Goal: Find specific page/section: Find specific page/section

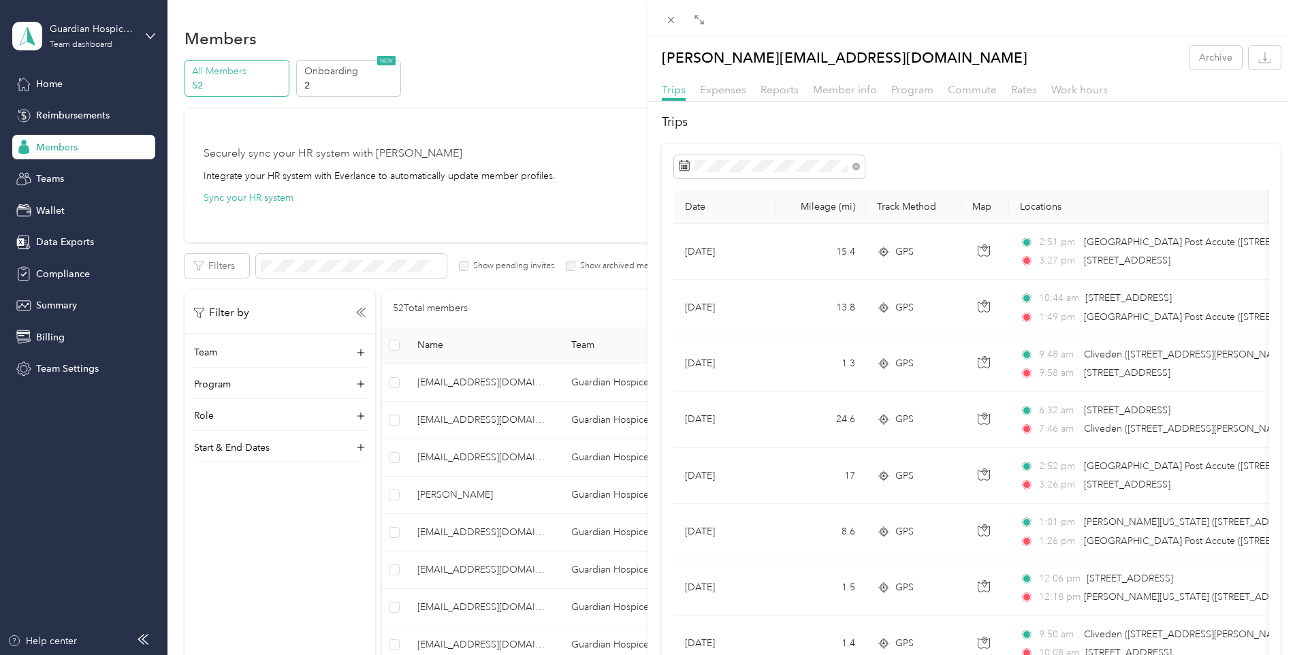
scroll to position [681, 0]
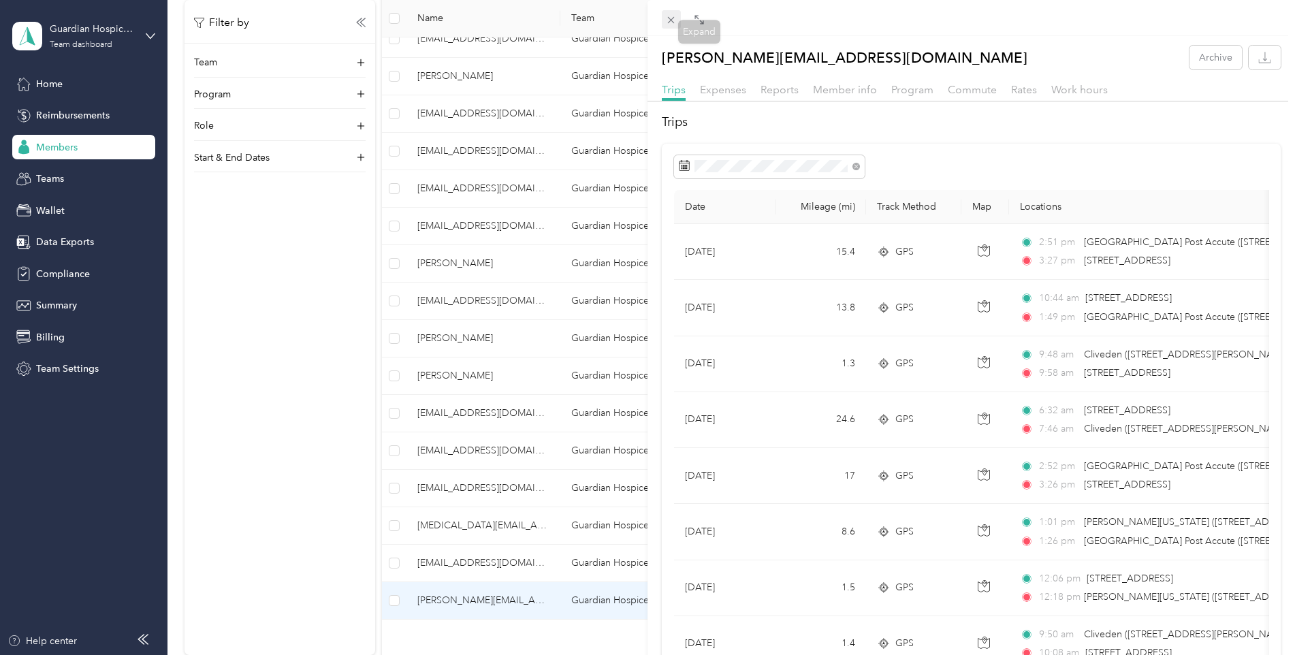
click at [671, 25] on icon at bounding box center [671, 20] width 12 height 12
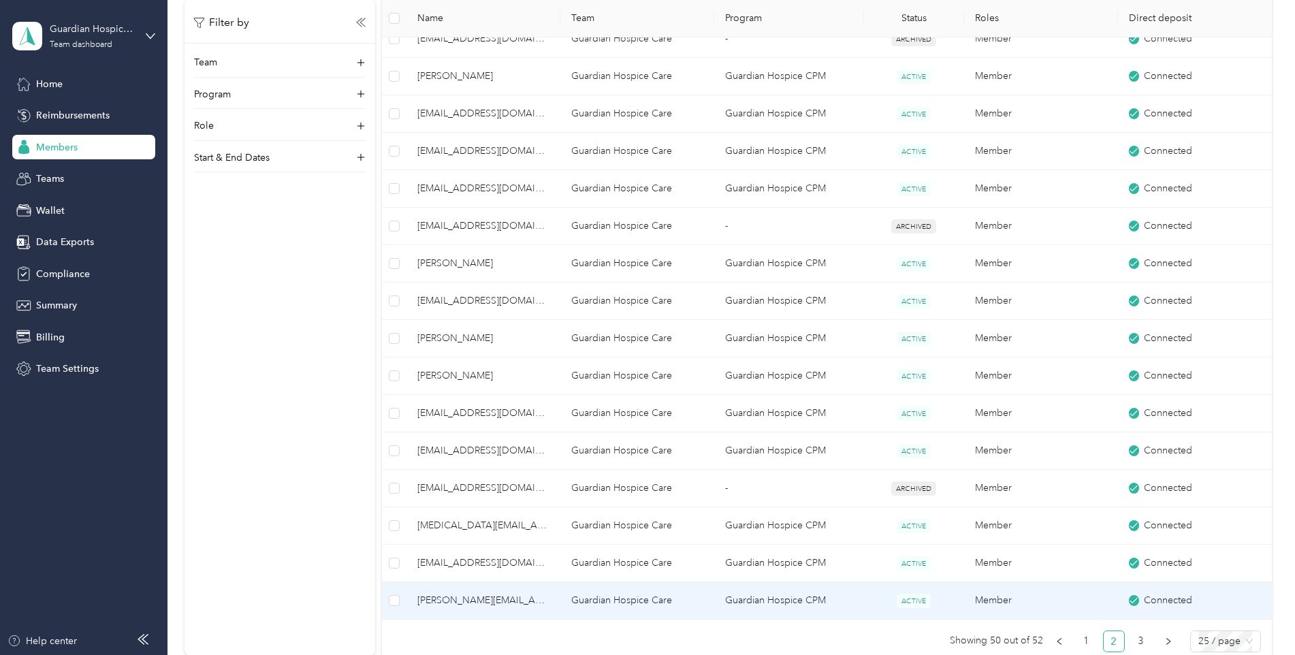
click at [445, 604] on span "[PERSON_NAME][EMAIL_ADDRESS][DOMAIN_NAME]" at bounding box center [483, 600] width 132 height 15
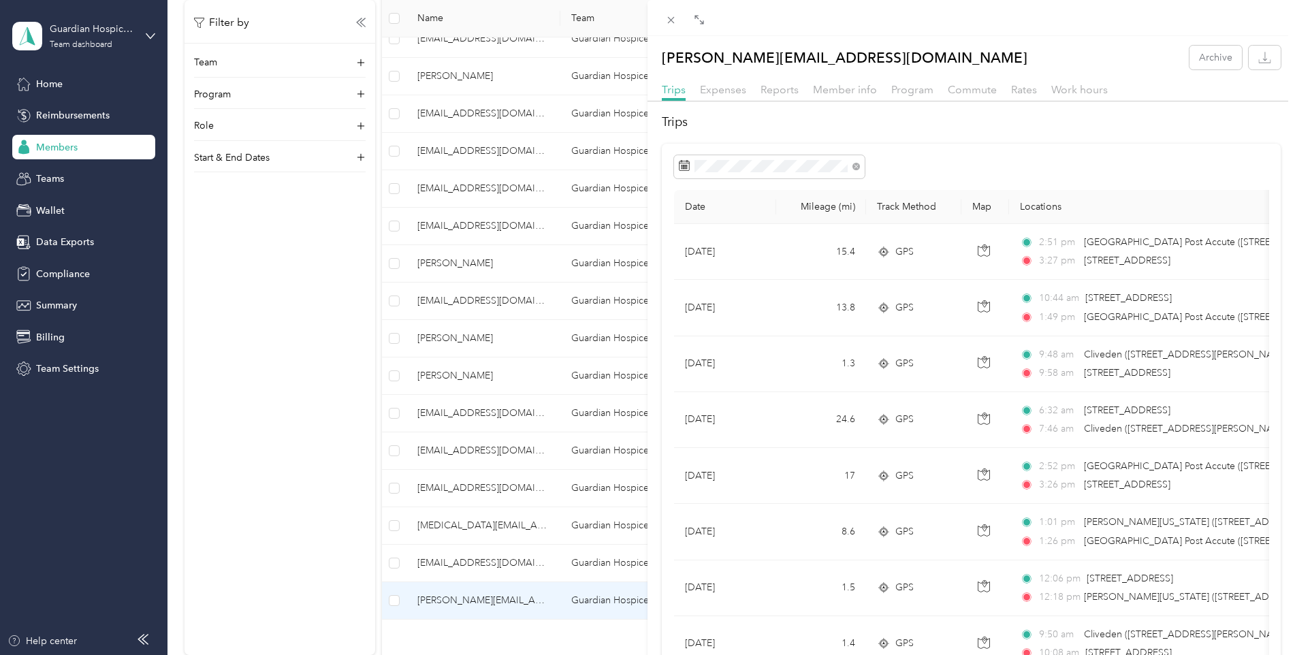
click at [292, 342] on div "[PERSON_NAME][EMAIL_ADDRESS][DOMAIN_NAME] Archive Trips Expenses Reports Member…" at bounding box center [647, 327] width 1295 height 655
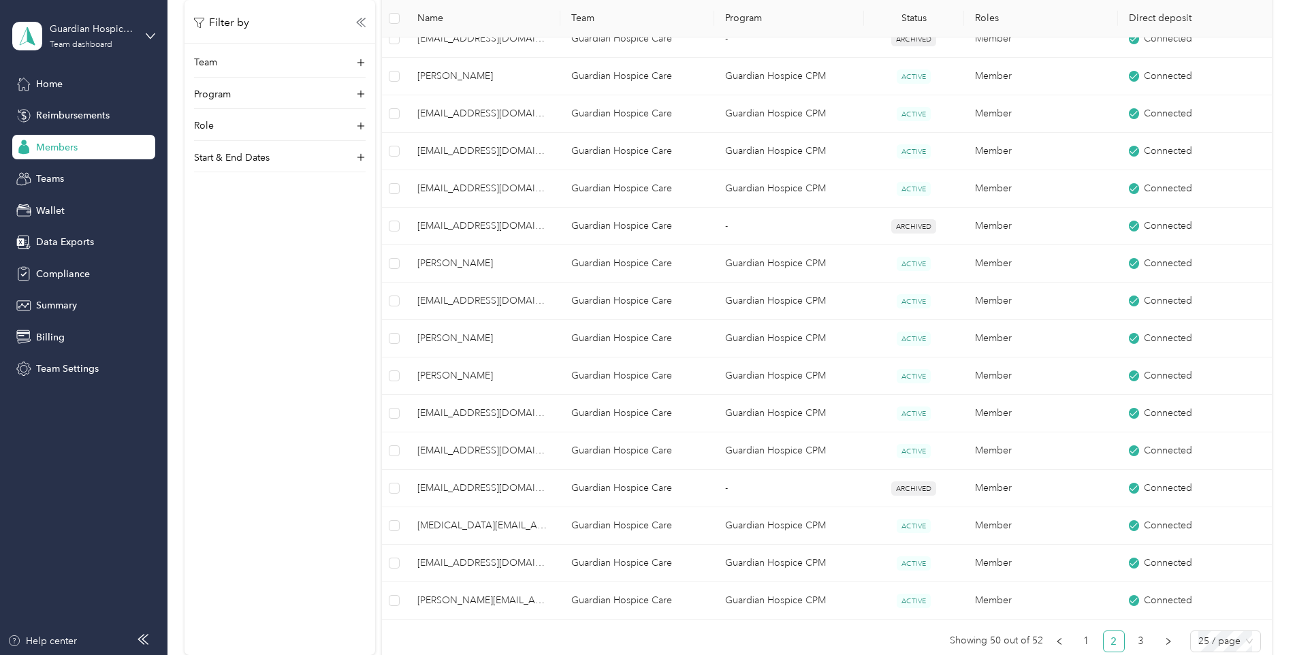
click at [296, 347] on div "Filter by Team Program Role Start & End Dates" at bounding box center [280, 327] width 191 height 655
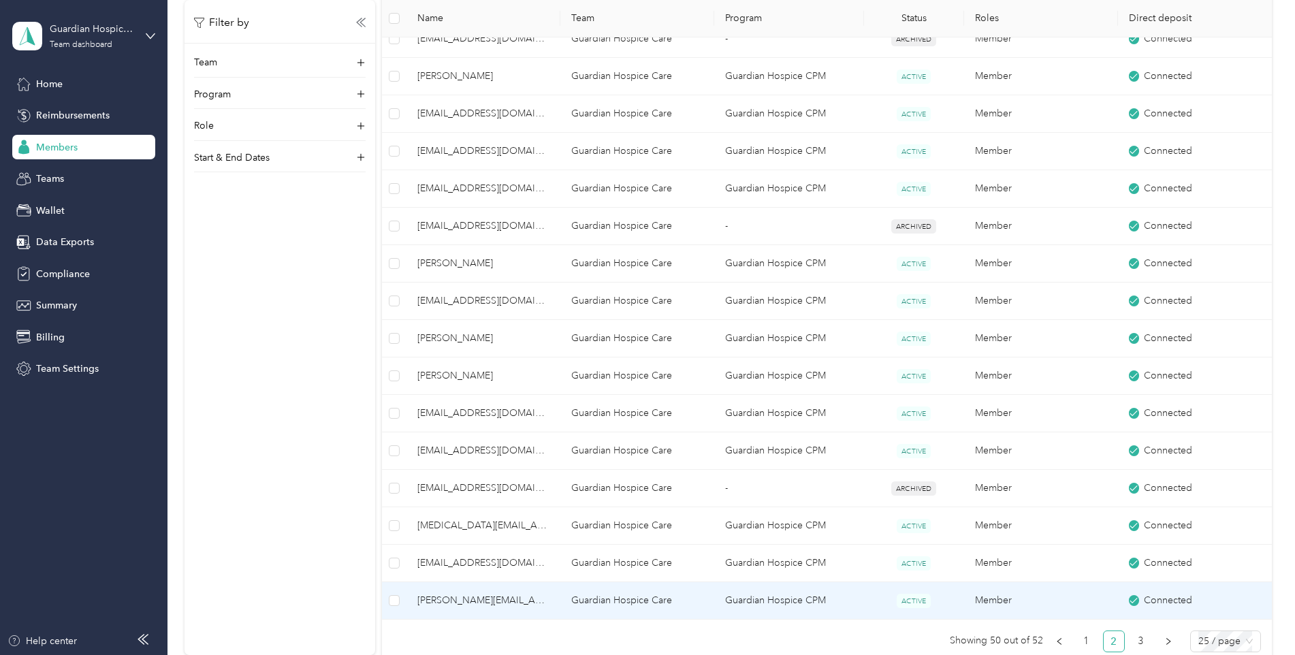
click at [444, 603] on span "[PERSON_NAME][EMAIL_ADDRESS][DOMAIN_NAME]" at bounding box center [483, 600] width 132 height 15
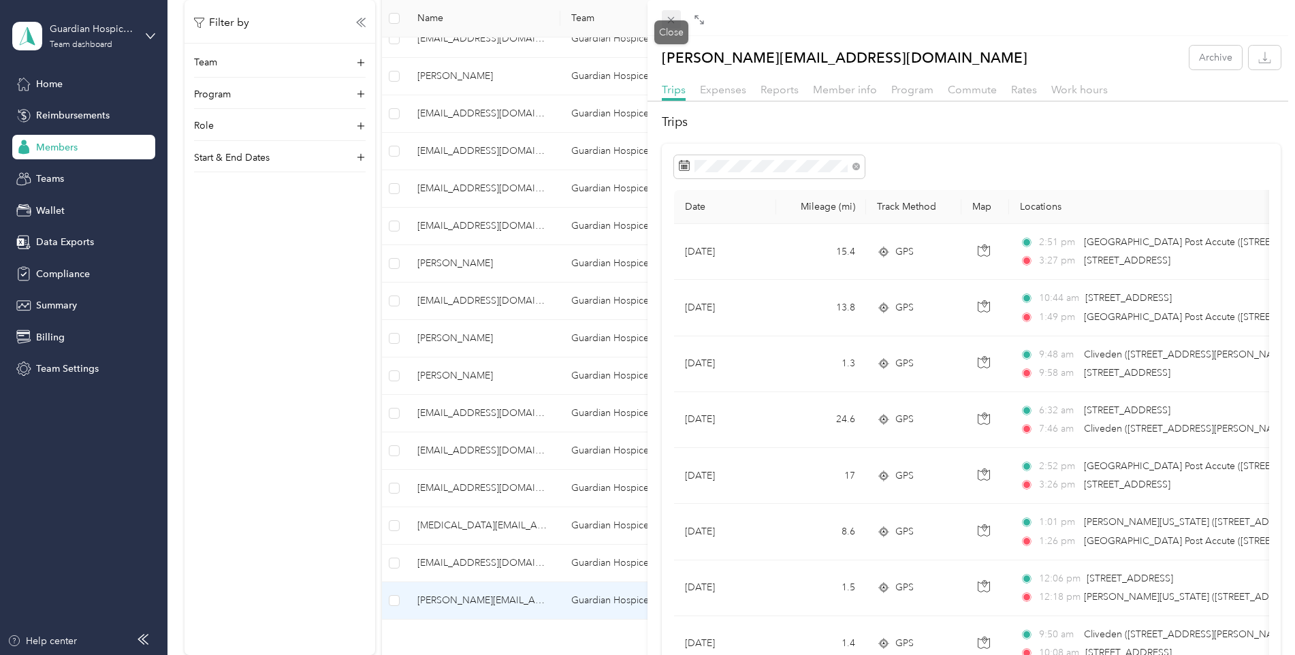
click at [666, 20] on span at bounding box center [671, 19] width 19 height 19
